Goal: Task Accomplishment & Management: Use online tool/utility

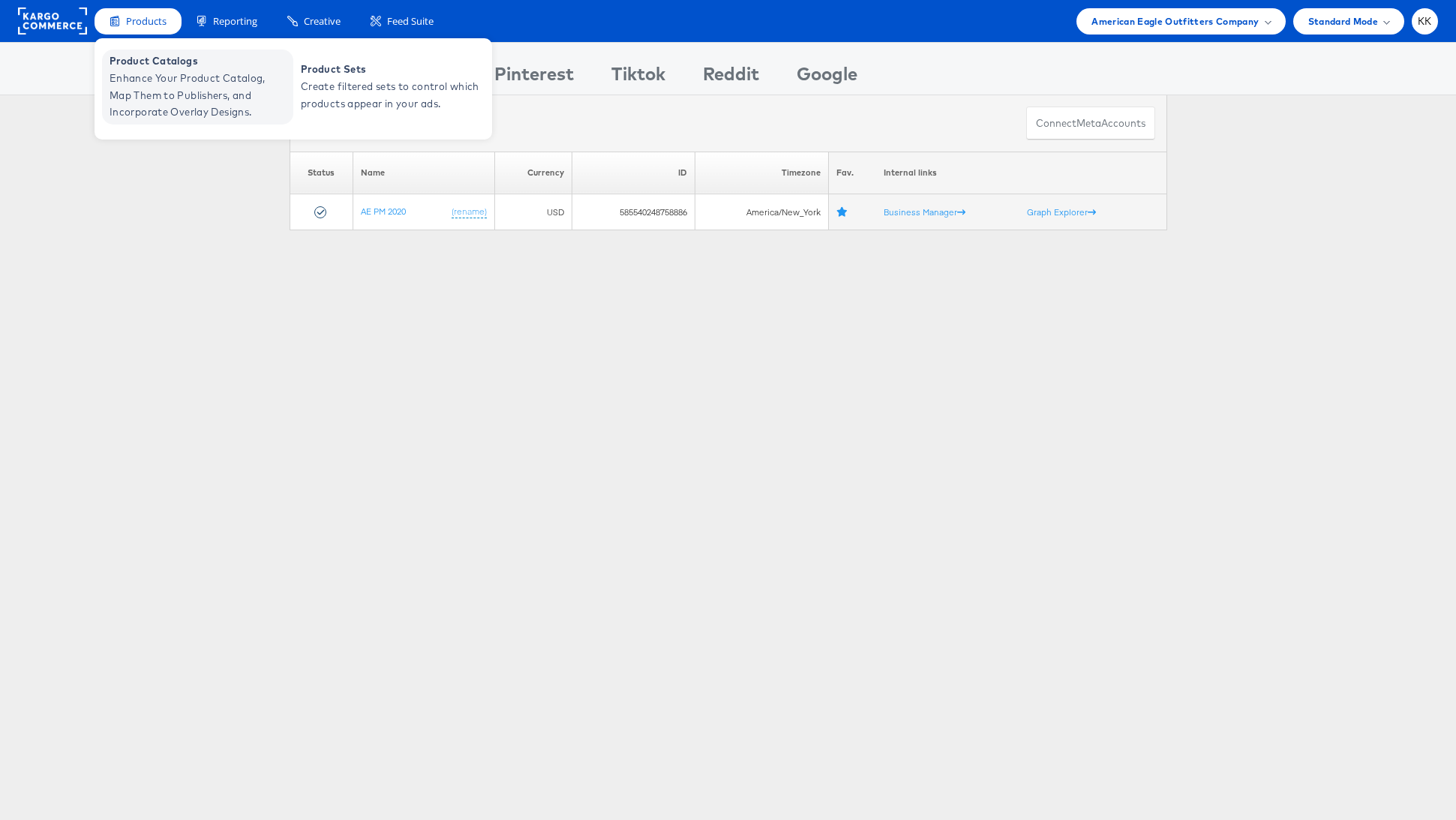
click at [154, 70] on span "Enhance Your Product Catalog, Map Them to Publishers, and Incorporate Overlay D…" at bounding box center [200, 95] width 180 height 51
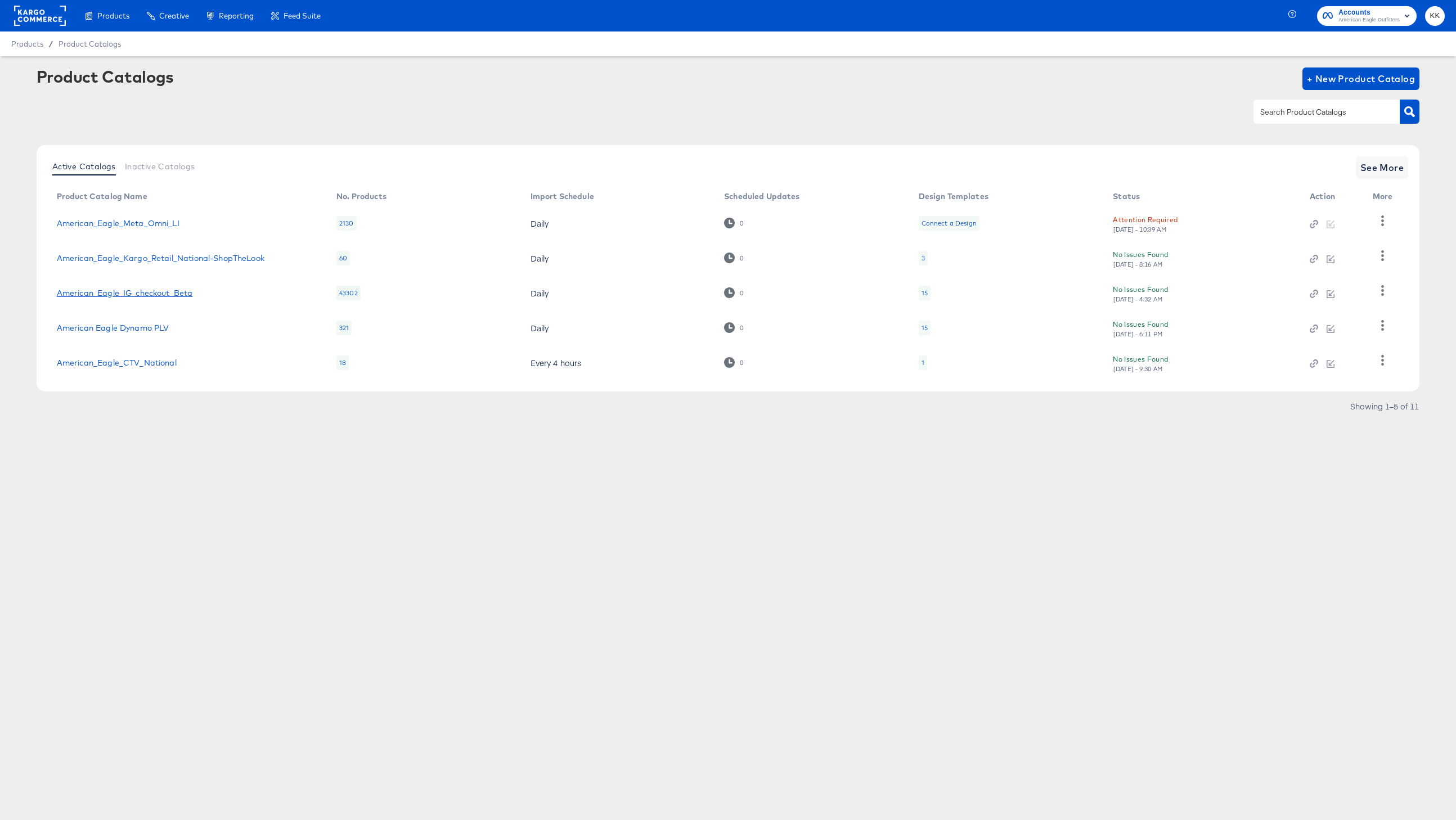
click at [177, 293] on link "American_Eagle_IG_checkout_Beta" at bounding box center [125, 293] width 136 height 9
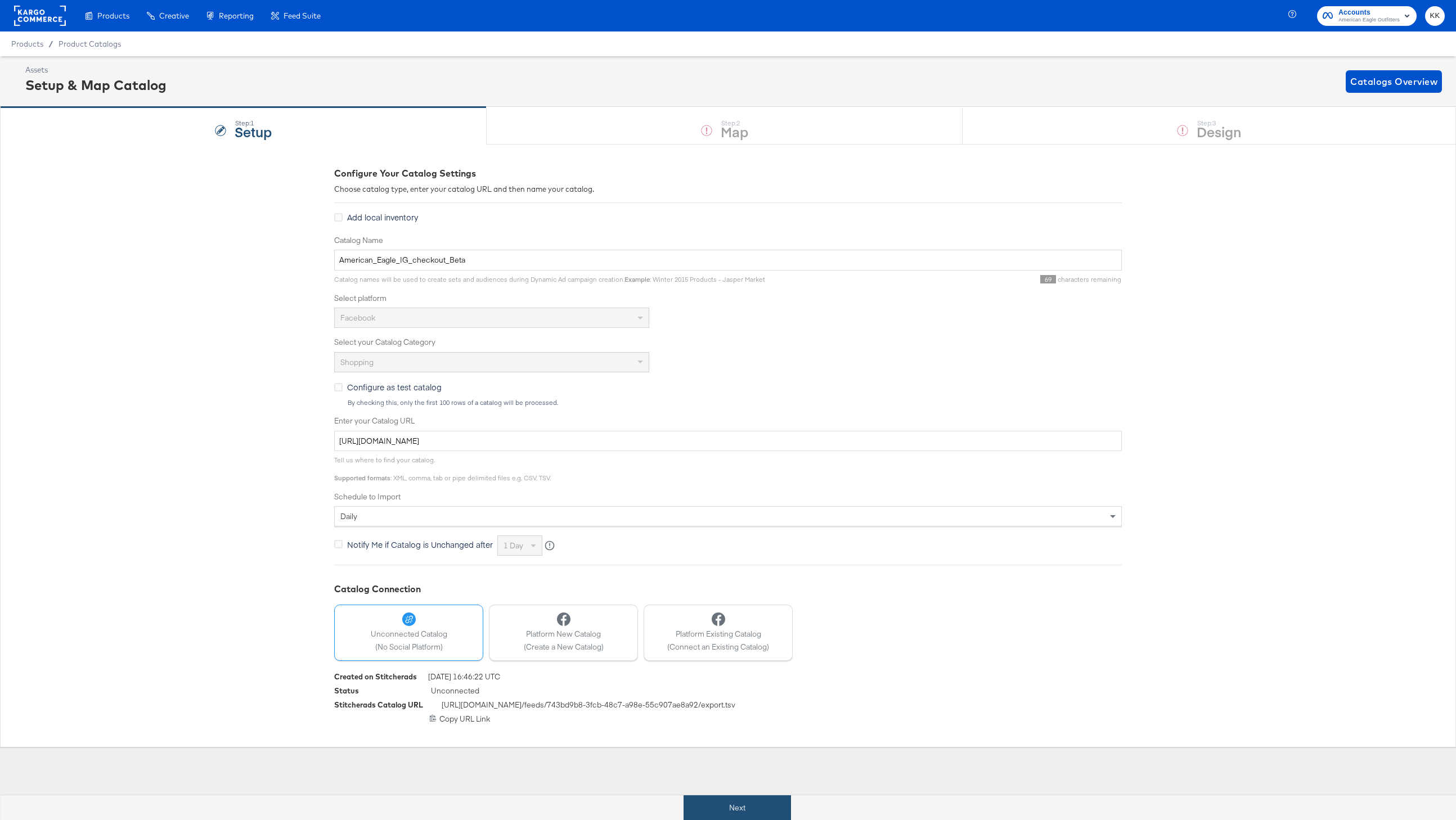
click at [719, 796] on button "Next" at bounding box center [738, 808] width 108 height 26
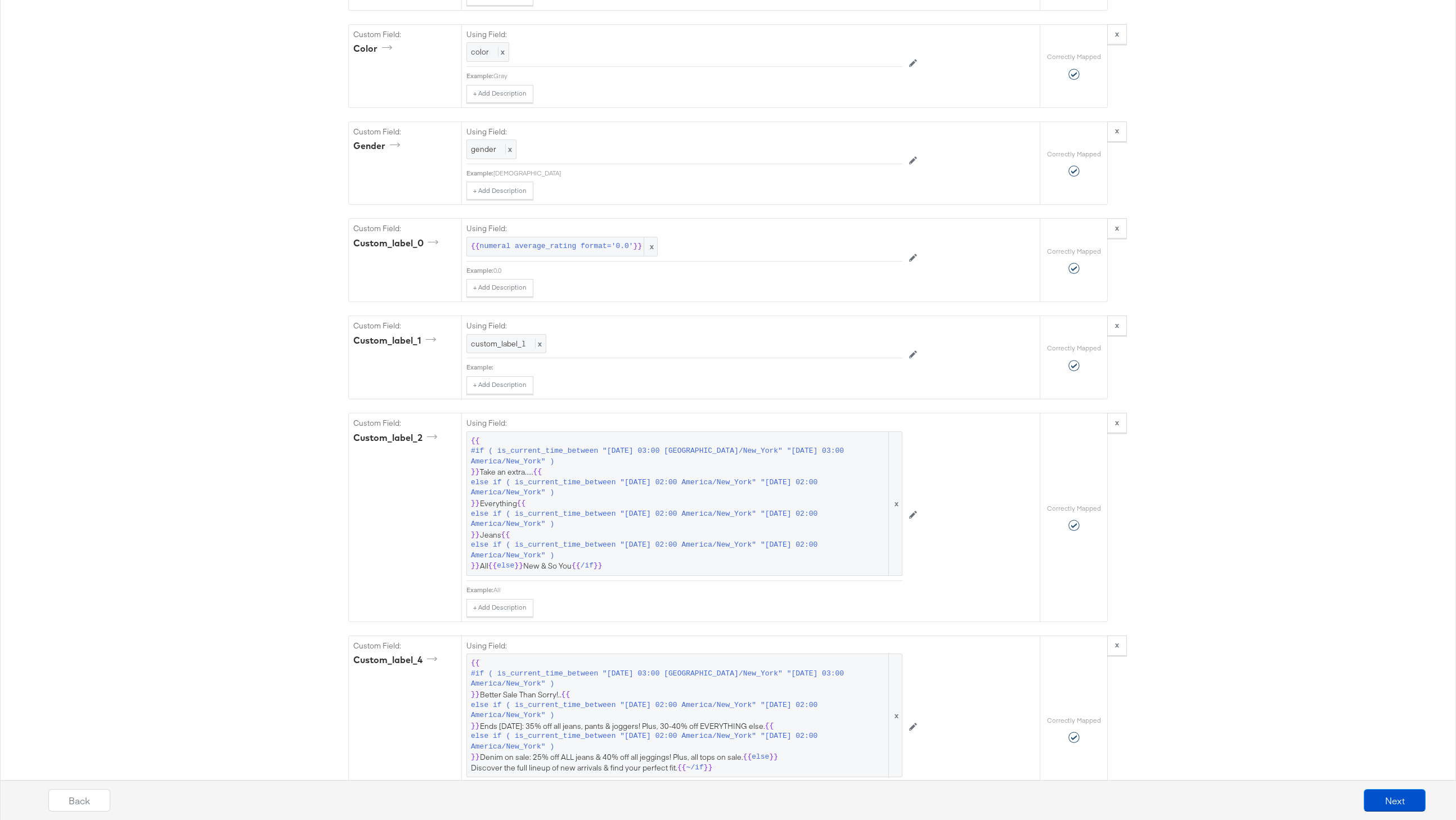
scroll to position [1612, 0]
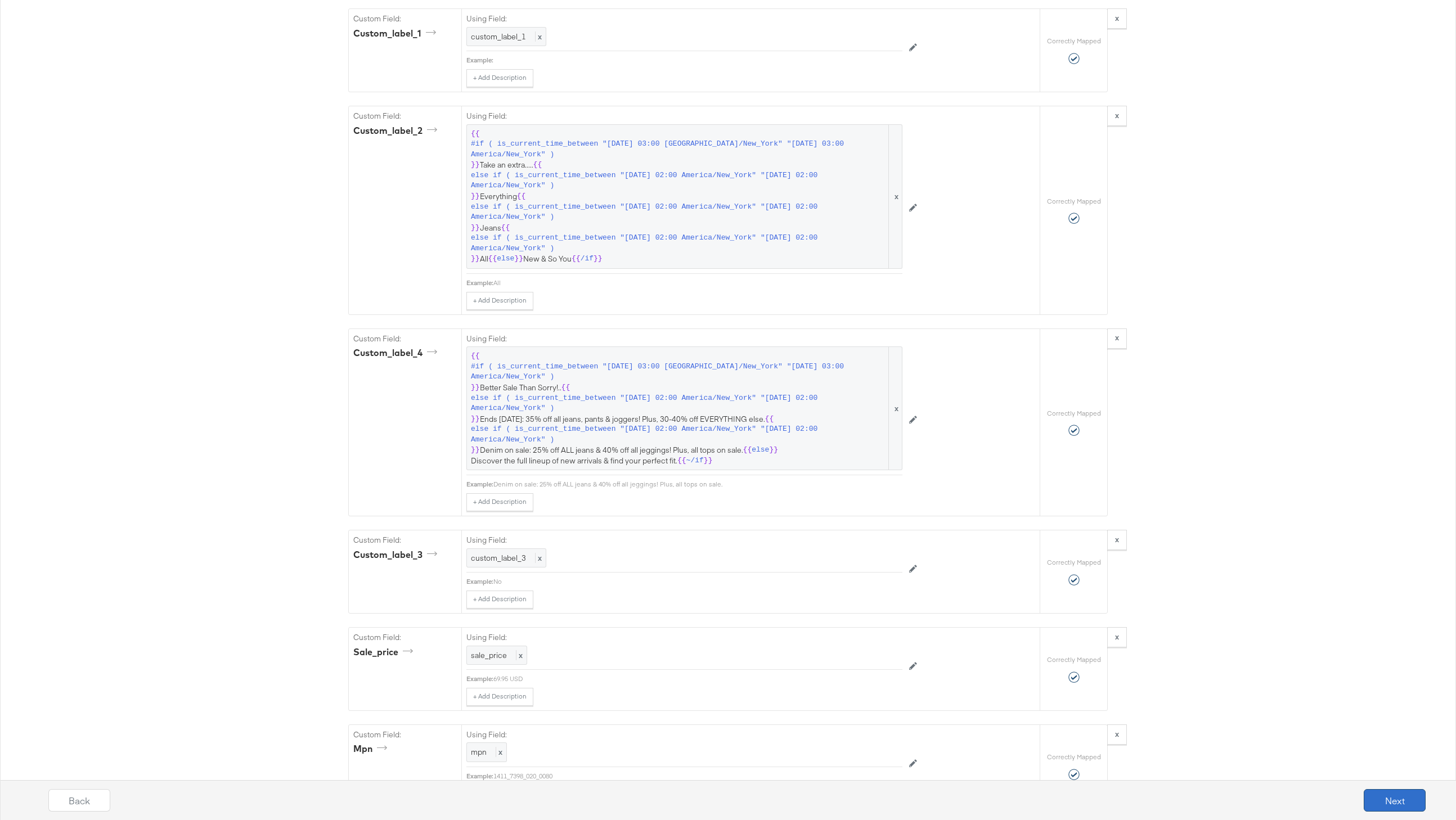
click at [1394, 793] on button "Next" at bounding box center [1394, 800] width 62 height 22
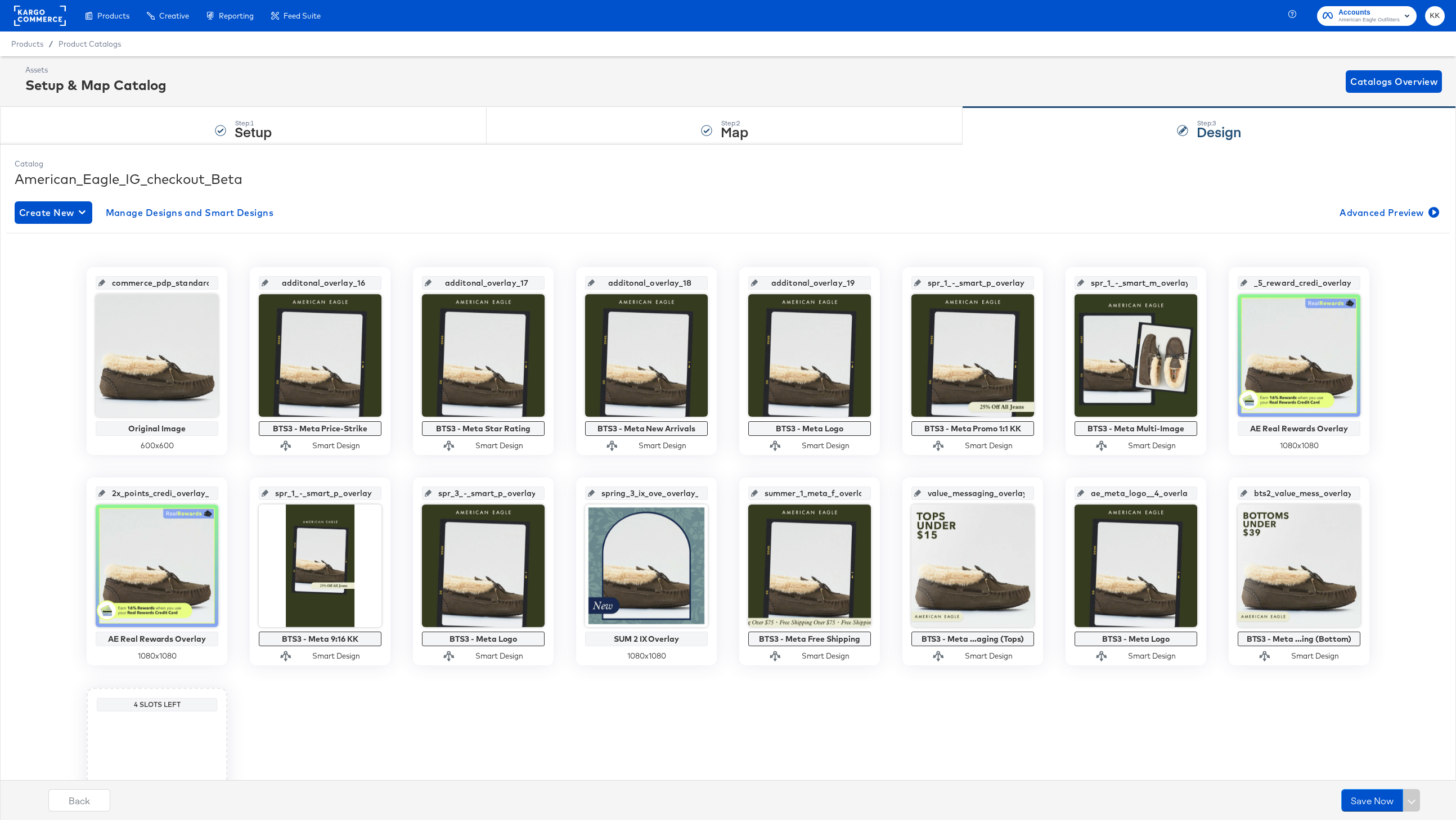
scroll to position [0, 0]
click at [724, 131] on strong "Map" at bounding box center [734, 131] width 28 height 18
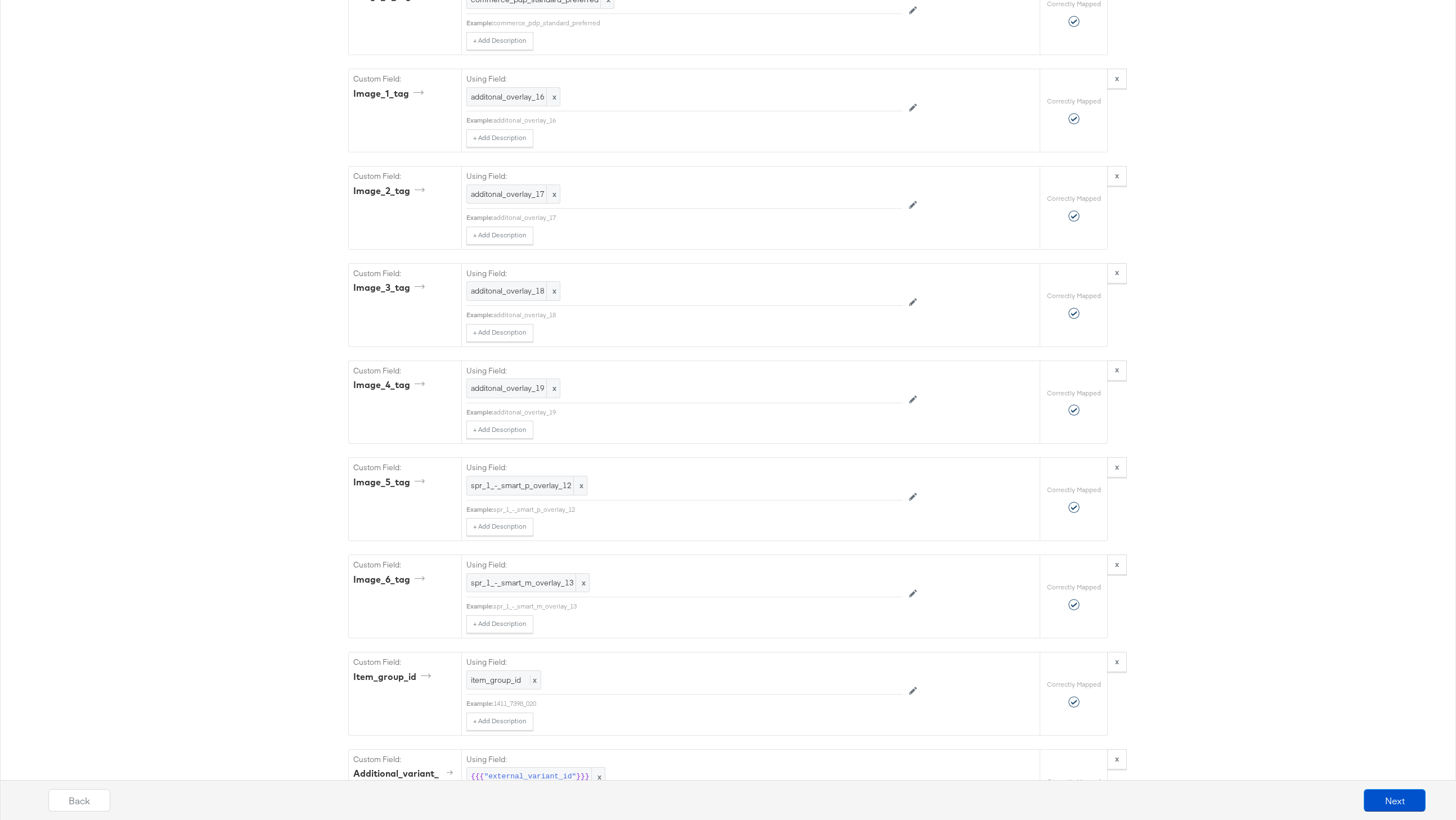
scroll to position [2640, 0]
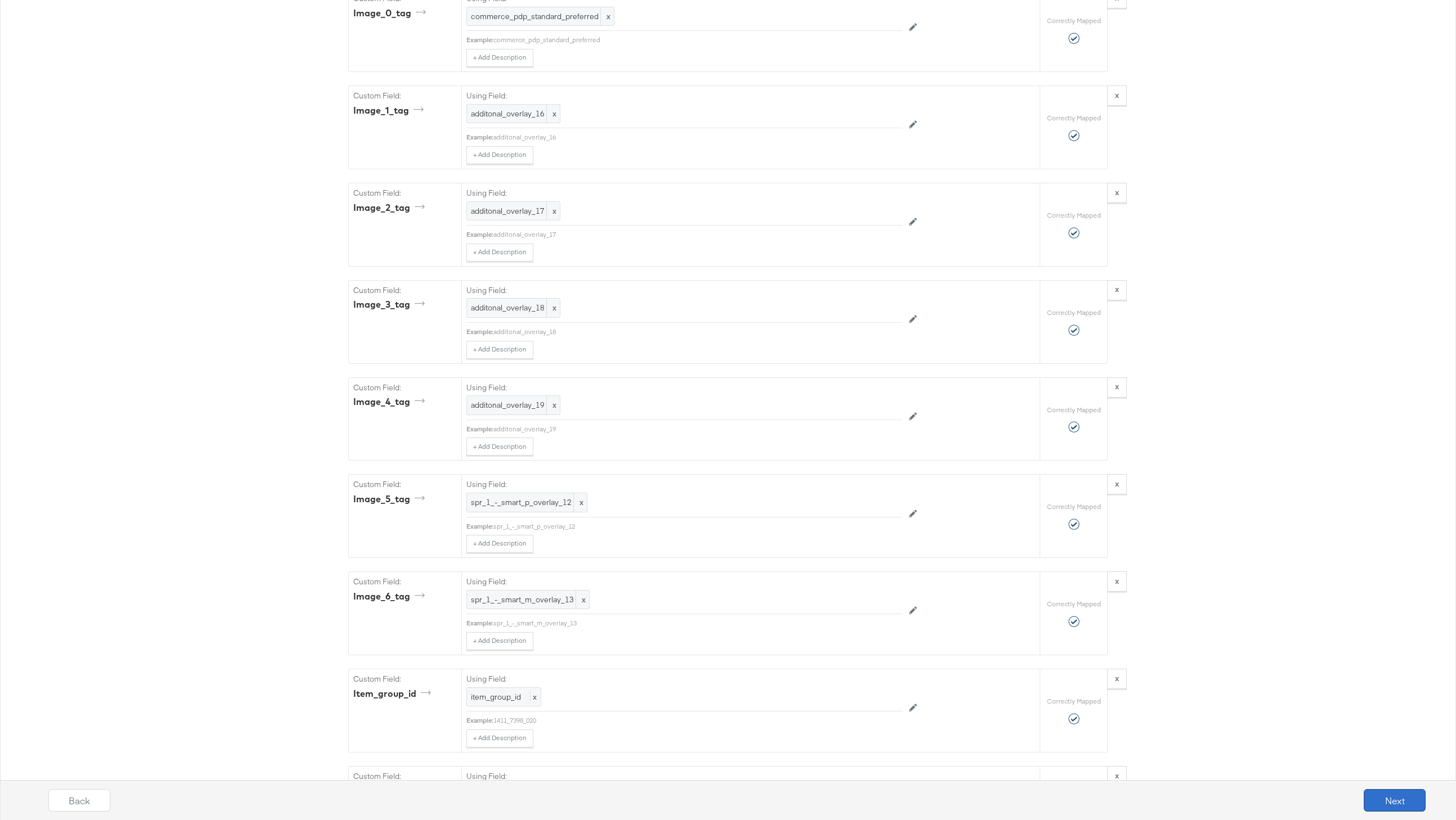
click at [1394, 809] on button "Next" at bounding box center [1394, 800] width 62 height 22
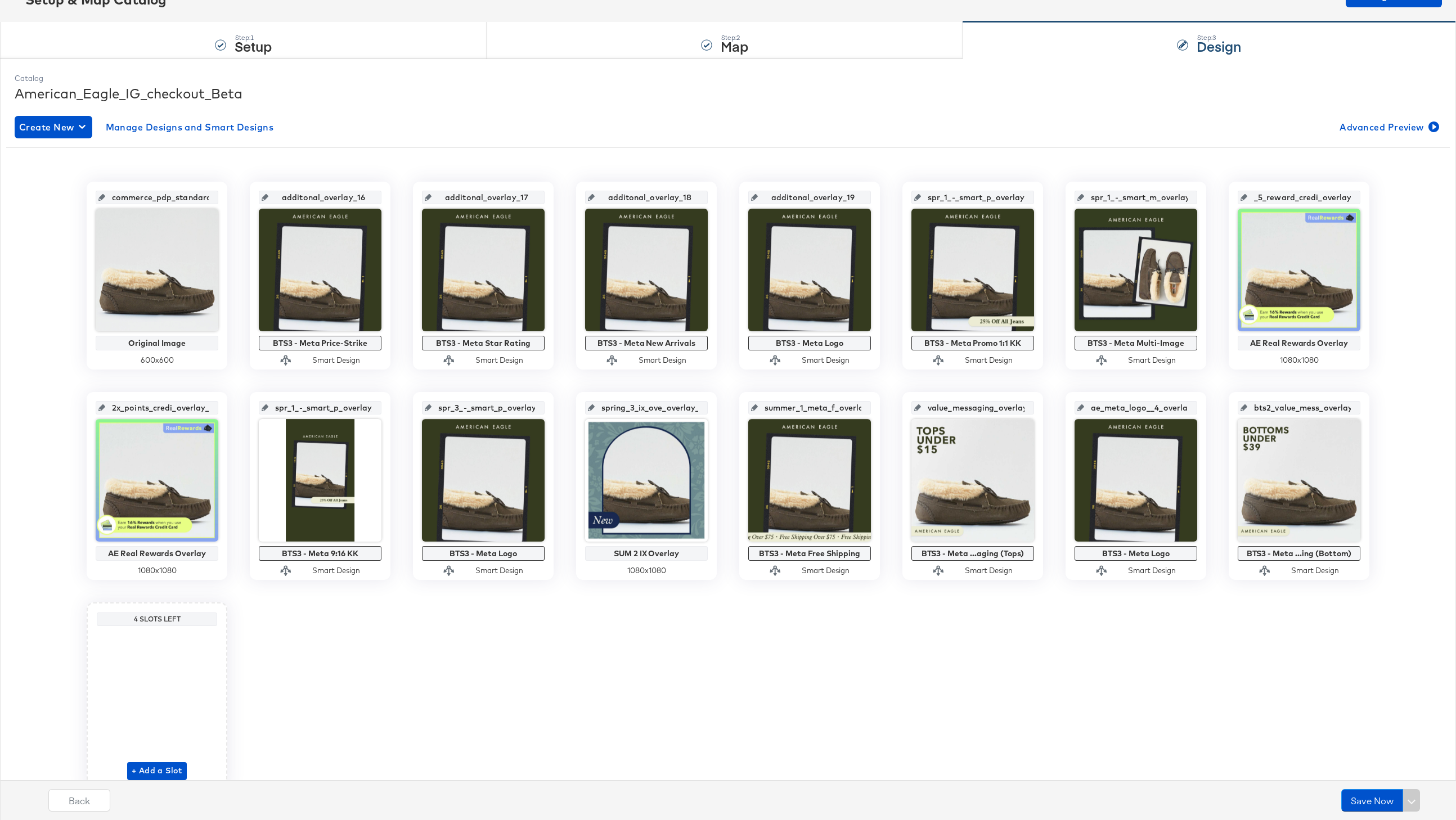
scroll to position [73, 0]
